Goal: Information Seeking & Learning: Learn about a topic

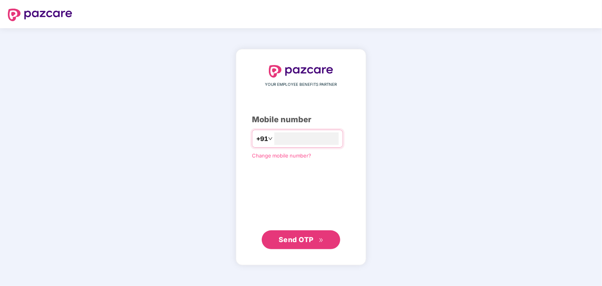
type input "**********"
click at [300, 242] on span "Send OTP" at bounding box center [295, 239] width 35 height 8
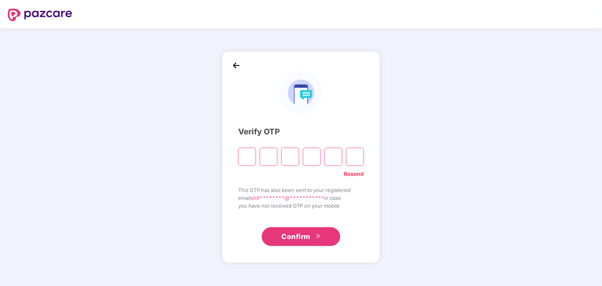
type input "*"
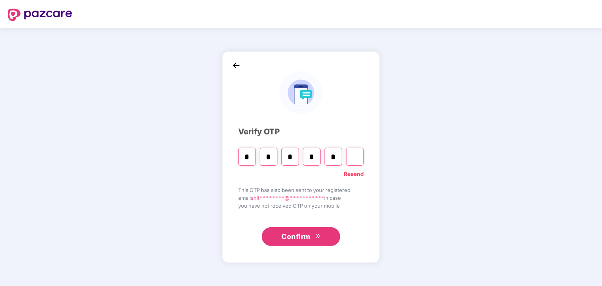
type input "*"
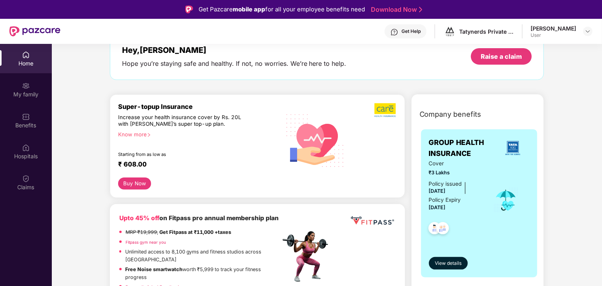
scroll to position [49, 0]
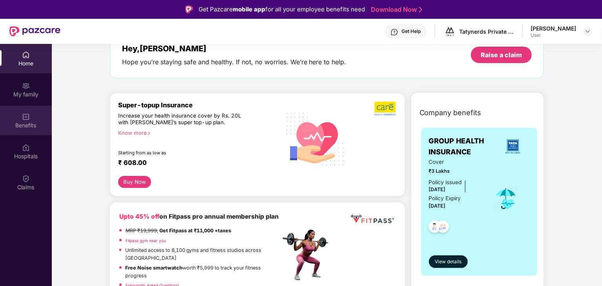
click at [23, 129] on div "Benefits" at bounding box center [26, 126] width 52 height 8
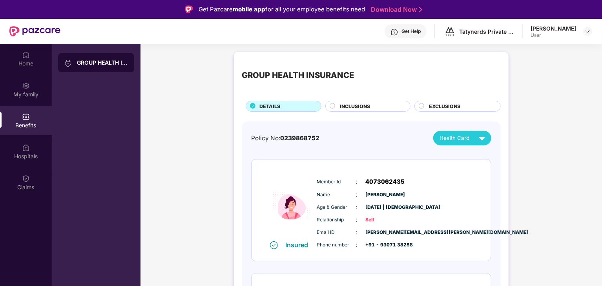
click at [369, 110] on span "INCLUSIONS" at bounding box center [355, 106] width 30 height 7
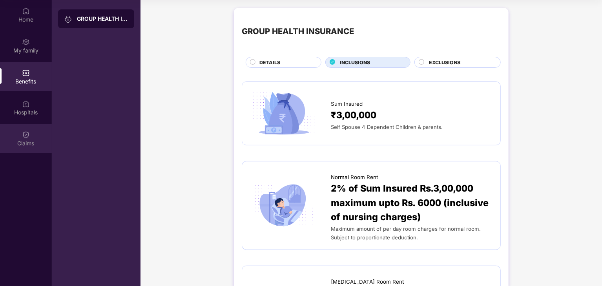
click at [29, 128] on div "Claims" at bounding box center [26, 138] width 52 height 29
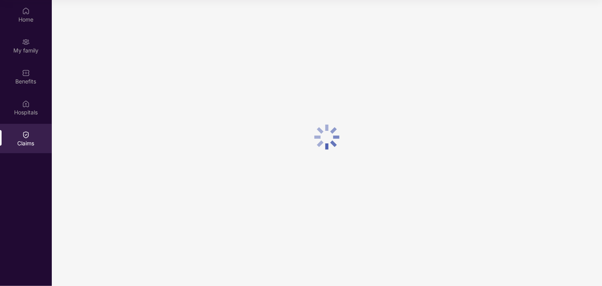
click at [31, 116] on div "Hospitals" at bounding box center [26, 107] width 52 height 29
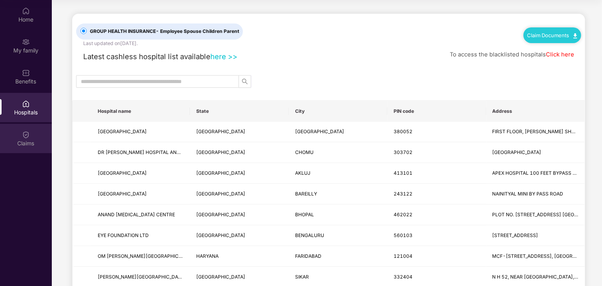
click at [27, 142] on div "Claims" at bounding box center [26, 144] width 52 height 8
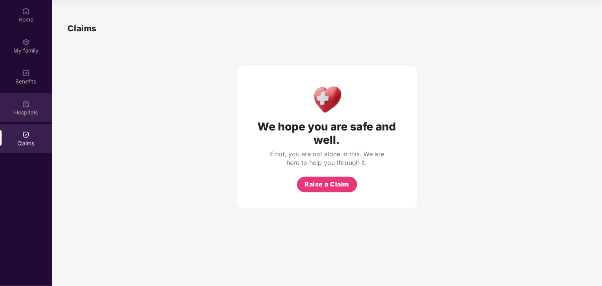
click at [27, 115] on div "Hospitals" at bounding box center [26, 113] width 52 height 8
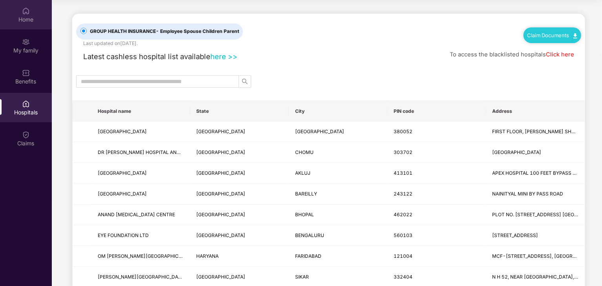
click at [27, 28] on div "Home" at bounding box center [26, 14] width 52 height 29
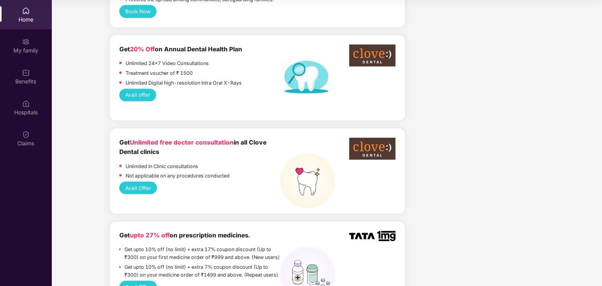
scroll to position [529, 0]
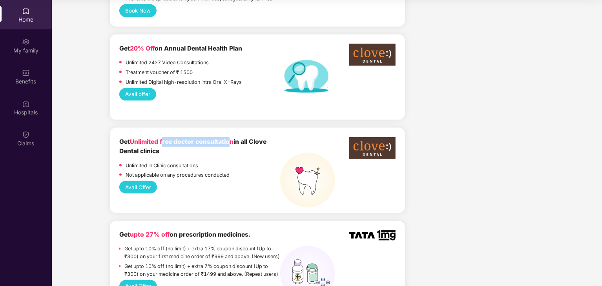
drag, startPoint x: 165, startPoint y: 125, endPoint x: 232, endPoint y: 128, distance: 67.5
click at [232, 138] on span "Unlimited free doctor consultation" at bounding box center [182, 141] width 104 height 7
drag, startPoint x: 262, startPoint y: 149, endPoint x: 224, endPoint y: 163, distance: 40.6
click at [224, 171] on p "Not applicable on any procedures conducted" at bounding box center [178, 175] width 104 height 8
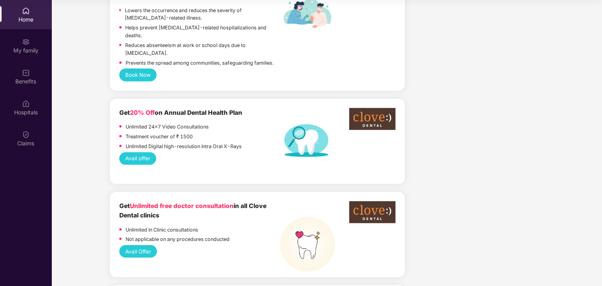
scroll to position [466, 0]
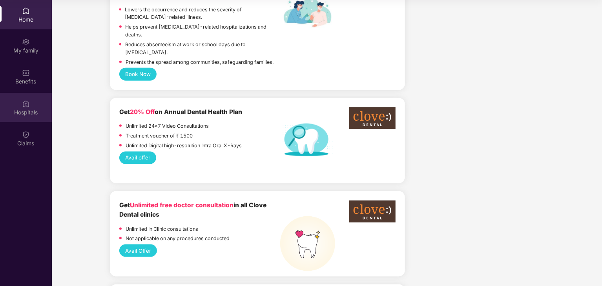
click at [29, 93] on div "Hospitals" at bounding box center [26, 107] width 52 height 29
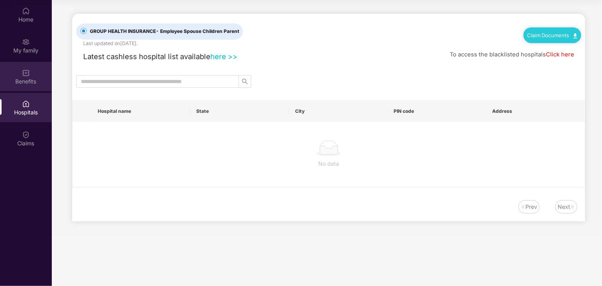
click at [28, 88] on div "Benefits" at bounding box center [26, 76] width 52 height 29
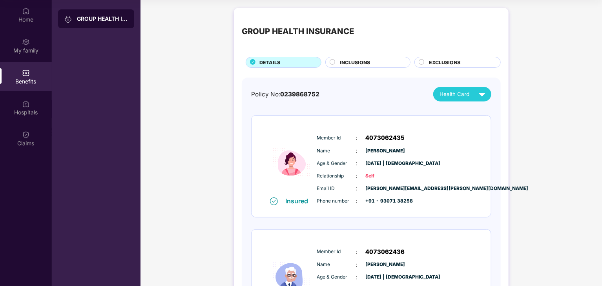
click at [378, 138] on span "4073062435" at bounding box center [385, 137] width 39 height 9
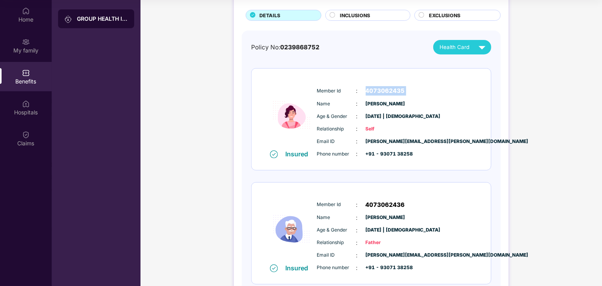
scroll to position [47, 0]
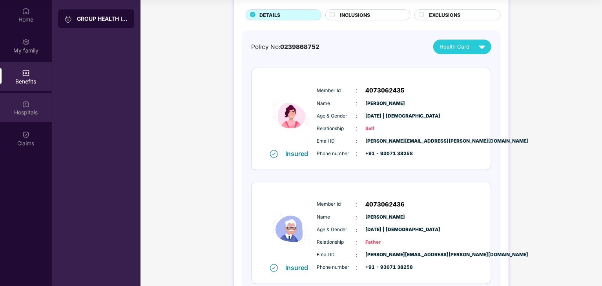
click at [49, 110] on div "Hospitals" at bounding box center [26, 113] width 52 height 8
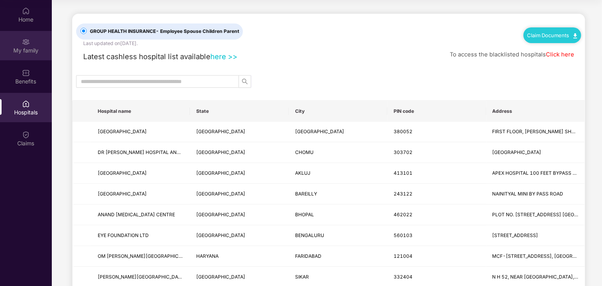
click at [24, 54] on div "My family" at bounding box center [26, 51] width 52 height 8
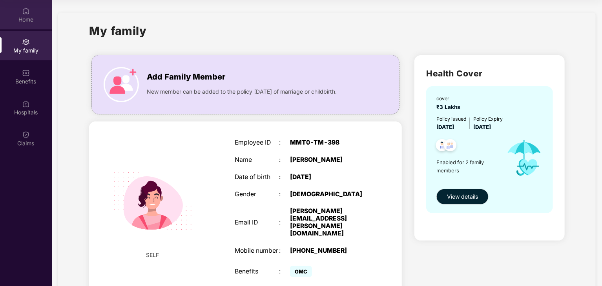
click at [30, 16] on div "Home" at bounding box center [26, 20] width 52 height 8
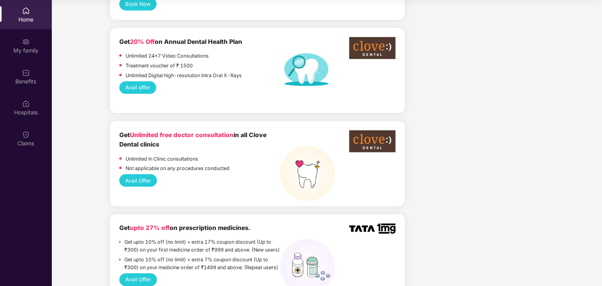
scroll to position [537, 0]
click at [185, 164] on p "Not applicable on any procedures conducted" at bounding box center [178, 168] width 104 height 8
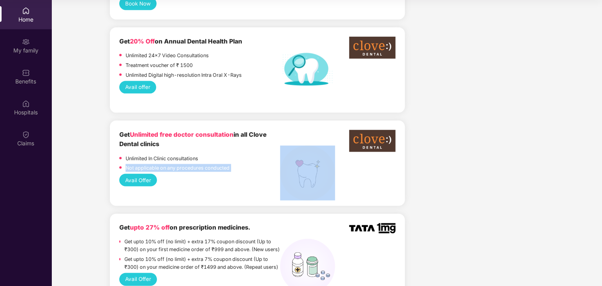
click at [185, 164] on p "Not applicable on any procedures conducted" at bounding box center [178, 168] width 104 height 8
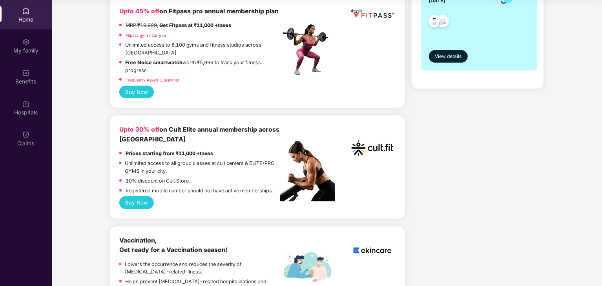
scroll to position [213, 0]
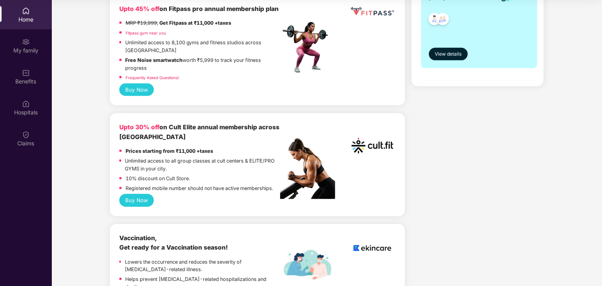
click at [157, 136] on div "Upto 30% off on Cult Elite annual membership across [GEOGRAPHIC_DATA]" at bounding box center [199, 132] width 161 height 19
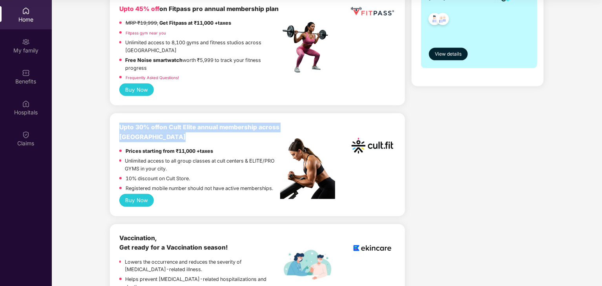
click at [157, 136] on div "Upto 30% off on Cult Elite annual membership across [GEOGRAPHIC_DATA]" at bounding box center [199, 132] width 161 height 19
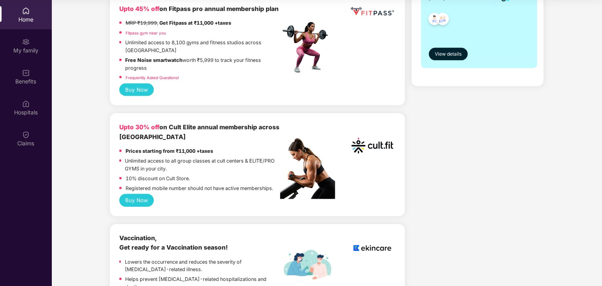
click at [170, 164] on p "Unlimited access to all group classes at cult centers & ELITE/PRO GYMS in your …" at bounding box center [202, 165] width 155 height 16
click at [182, 168] on p "Unlimited access to all group classes at cult centers & ELITE/PRO GYMS in your …" at bounding box center [202, 165] width 155 height 16
click at [155, 178] on p "10% discount on Cult Store." at bounding box center [158, 179] width 64 height 8
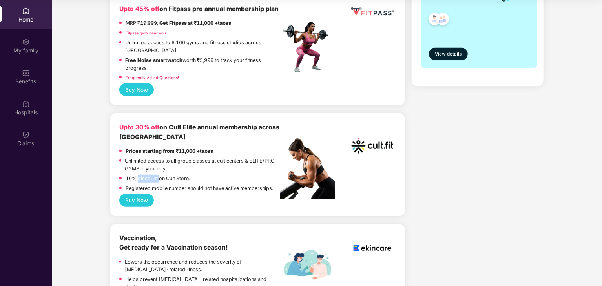
click at [155, 178] on p "10% discount on Cult Store." at bounding box center [158, 179] width 64 height 8
click at [171, 184] on div "10% discount on Cult Store." at bounding box center [158, 180] width 64 height 10
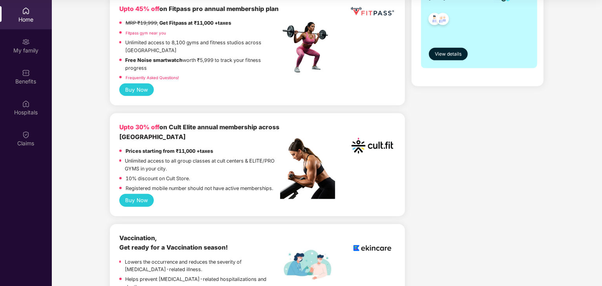
click at [133, 212] on div "Upto 30% off on Cult Elite annual membership across India Prices starting from …" at bounding box center [257, 164] width 295 height 103
click at [143, 202] on button "Buy Now" at bounding box center [136, 200] width 35 height 13
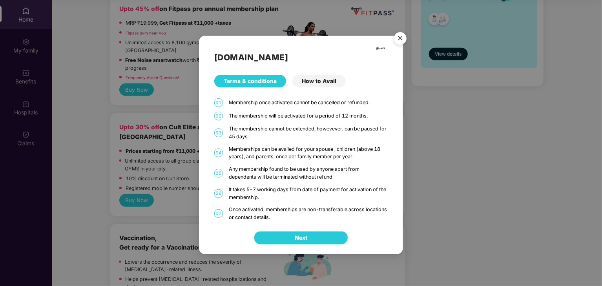
click at [292, 239] on button "Next" at bounding box center [301, 237] width 94 height 13
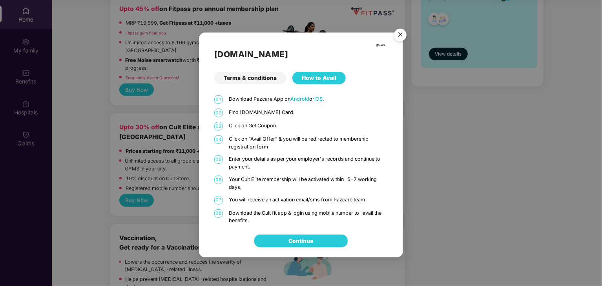
click at [289, 241] on link "Continue" at bounding box center [301, 241] width 25 height 9
click at [403, 35] on img "Close" at bounding box center [400, 36] width 22 height 22
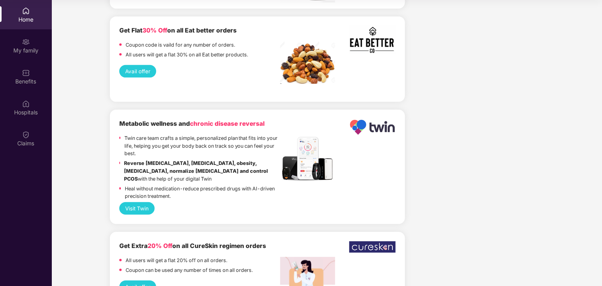
scroll to position [1691, 0]
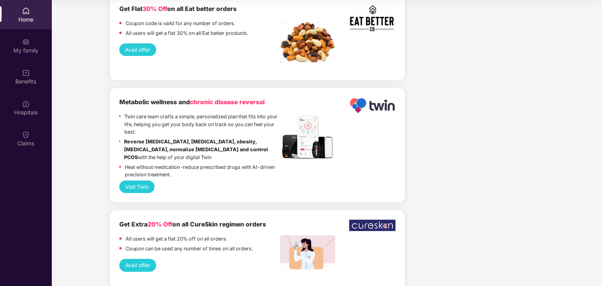
click at [229, 221] on b "Get Extra 20% Off on all CureSkin regimen orders" at bounding box center [192, 224] width 147 height 7
click at [192, 221] on b "Get Extra 20% Off on all CureSkin regimen orders" at bounding box center [192, 224] width 147 height 7
click at [181, 220] on div "Get Extra 20% Off on all CureSkin regimen orders All users will get a flat 20% …" at bounding box center [199, 237] width 161 height 35
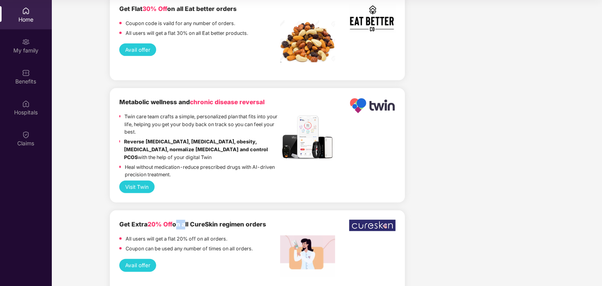
click at [181, 220] on div "Get Extra 20% Off on all CureSkin regimen orders All users will get a flat 20% …" at bounding box center [199, 237] width 161 height 35
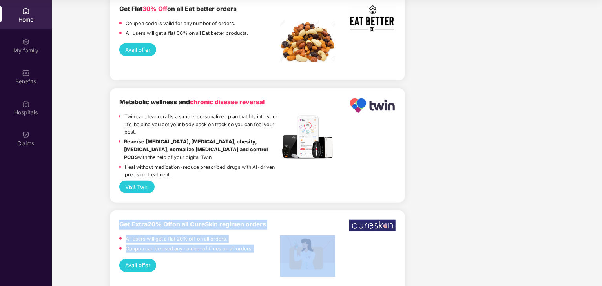
drag, startPoint x: 181, startPoint y: 214, endPoint x: 186, endPoint y: 228, distance: 14.8
click at [186, 228] on div "Get Extra 20% Off on all CureSkin regimen orders All users will get a flat 20% …" at bounding box center [199, 237] width 161 height 35
click at [186, 245] on p "Coupon can be used any number of times on all orders." at bounding box center [189, 249] width 127 height 8
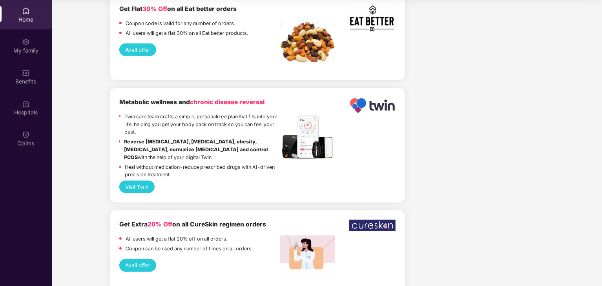
click at [137, 259] on button "Avail offer" at bounding box center [137, 265] width 37 height 13
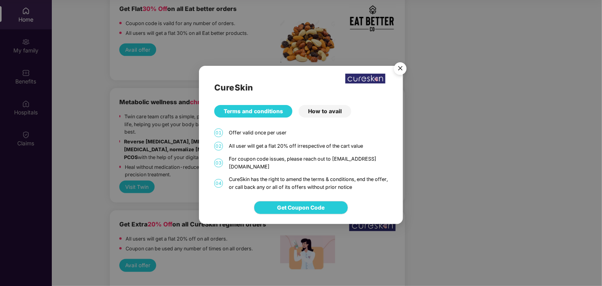
click at [277, 144] on div "CureSkin Terms and conditions How to avail 01 Offer valid once per user 02 All …" at bounding box center [301, 128] width 204 height 125
click at [287, 156] on div "CureSkin Terms and conditions How to avail 01 Offer valid once per user 02 All …" at bounding box center [301, 128] width 204 height 125
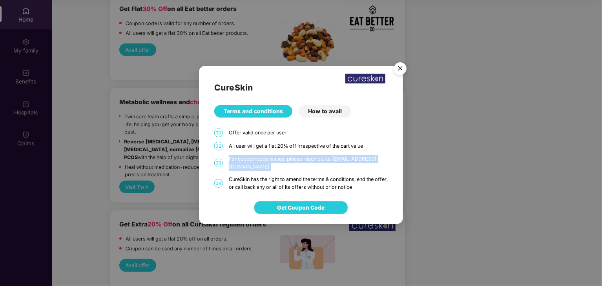
click at [287, 156] on div "CureSkin Terms and conditions How to avail 01 Offer valid once per user 02 All …" at bounding box center [301, 128] width 204 height 125
click at [297, 176] on div "CureSkin has the right to amend the terms & conditions, end the offer, or call …" at bounding box center [308, 184] width 159 height 16
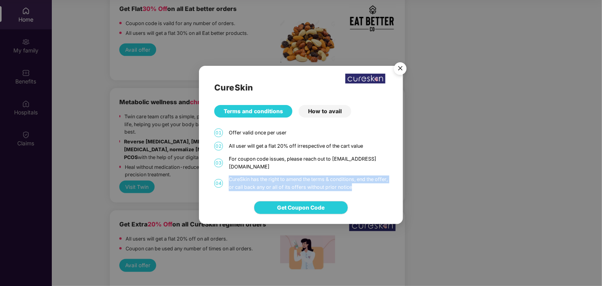
click at [297, 176] on div "CureSkin has the right to amend the terms & conditions, end the offer, or call …" at bounding box center [308, 184] width 159 height 16
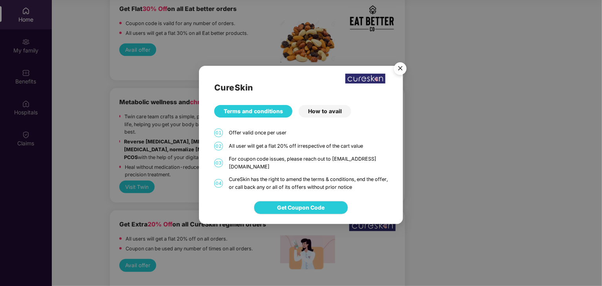
click at [331, 116] on div "How to avail" at bounding box center [324, 111] width 53 height 13
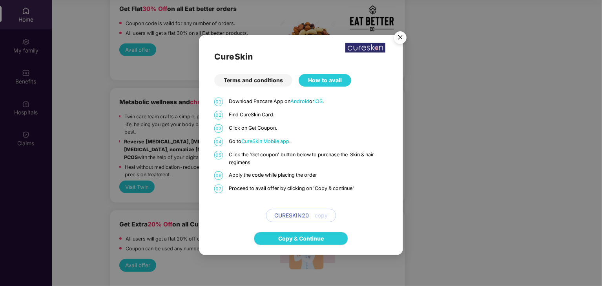
click at [397, 35] on img "Close" at bounding box center [400, 39] width 22 height 22
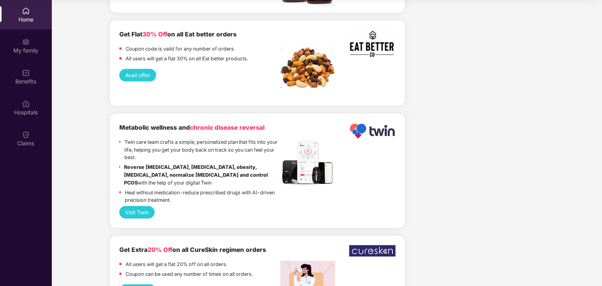
scroll to position [1638, 0]
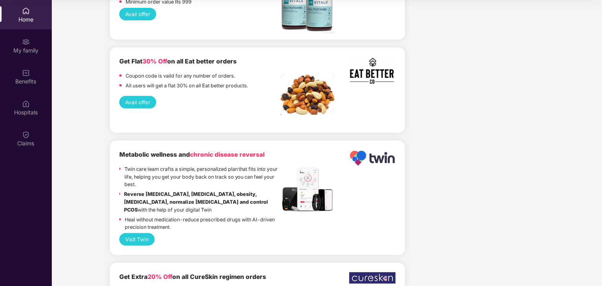
click at [166, 191] on strong "Reverse [MEDICAL_DATA], [MEDICAL_DATA], obesity, [MEDICAL_DATA], normalize [MED…" at bounding box center [196, 202] width 144 height 22
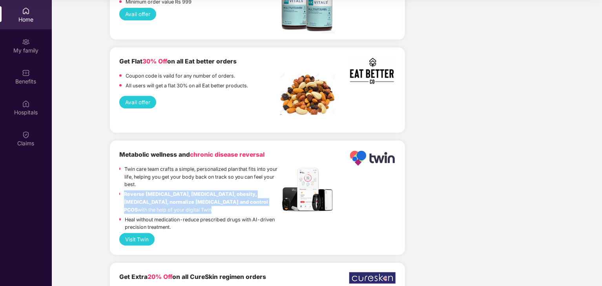
click at [166, 191] on strong "Reverse [MEDICAL_DATA], [MEDICAL_DATA], obesity, [MEDICAL_DATA], normalize [MED…" at bounding box center [196, 202] width 144 height 22
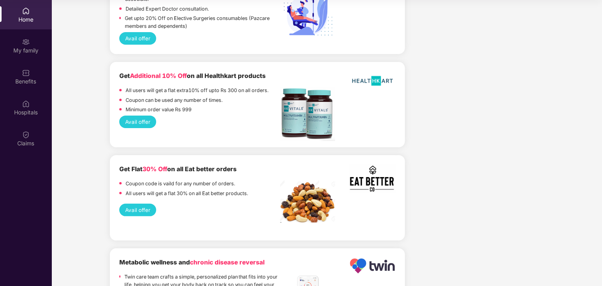
scroll to position [1531, 0]
click at [195, 165] on b "Get Flat 30% Off on all Eat better orders" at bounding box center [177, 168] width 117 height 7
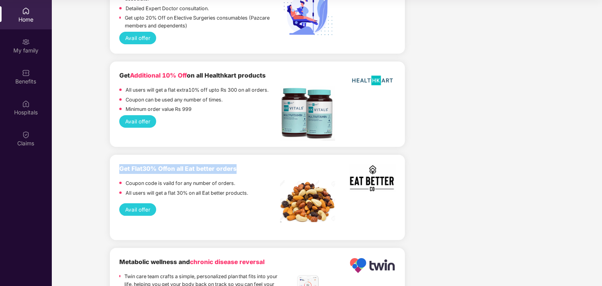
click at [195, 165] on b "Get Flat 30% Off on all Eat better orders" at bounding box center [177, 168] width 117 height 7
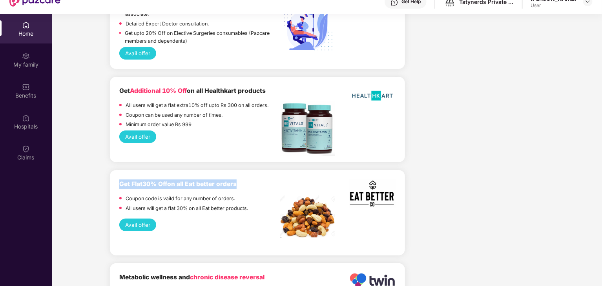
scroll to position [1471, 0]
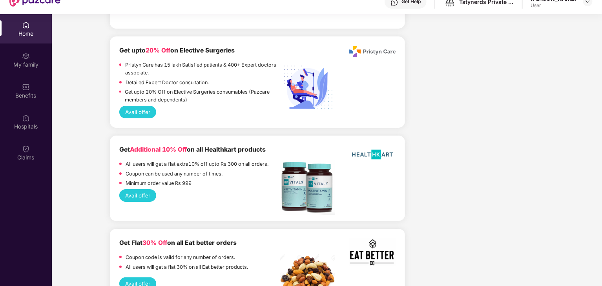
click at [169, 180] on p "Minimum order value Rs 999" at bounding box center [159, 184] width 66 height 8
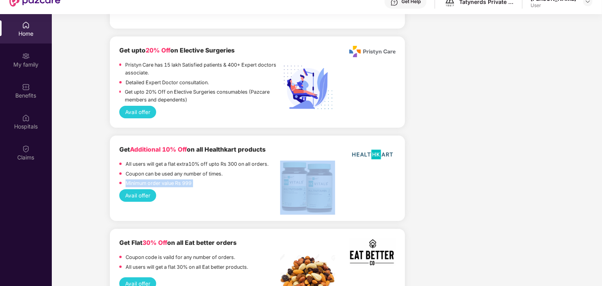
click at [169, 180] on p "Minimum order value Rs 999" at bounding box center [159, 184] width 66 height 8
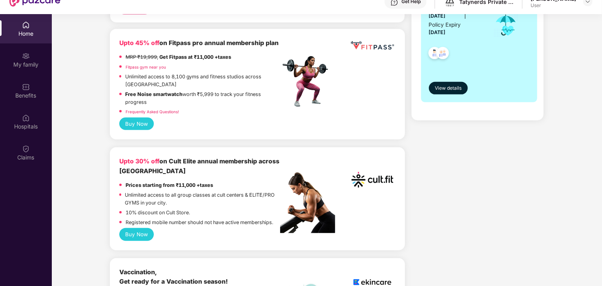
scroll to position [0, 0]
